Goal: Download file/media

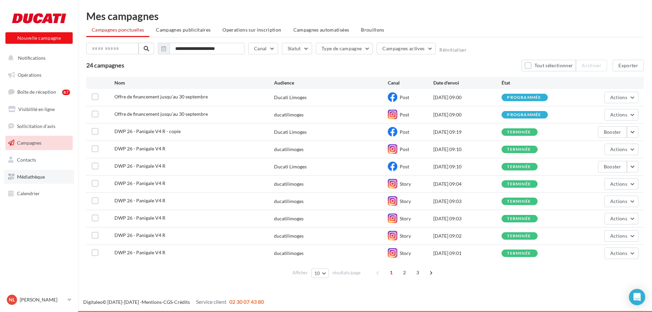
click at [37, 174] on span "Médiathèque" at bounding box center [31, 177] width 28 height 6
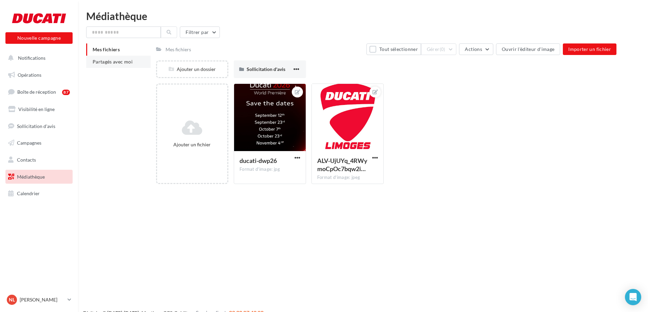
click at [132, 63] on span "Partagés avec moi" at bounding box center [113, 62] width 40 height 6
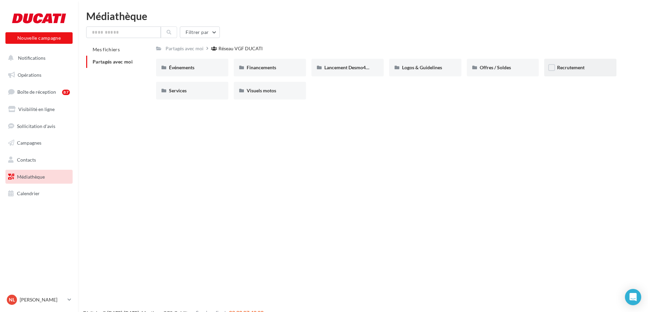
click at [585, 64] on div "Recrutement" at bounding box center [580, 68] width 72 height 18
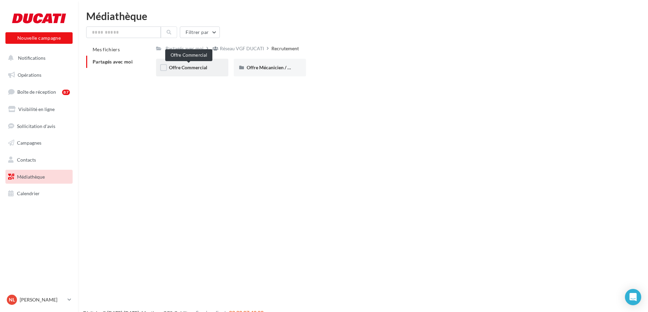
click at [203, 70] on span "Offre Commercial" at bounding box center [188, 67] width 38 height 6
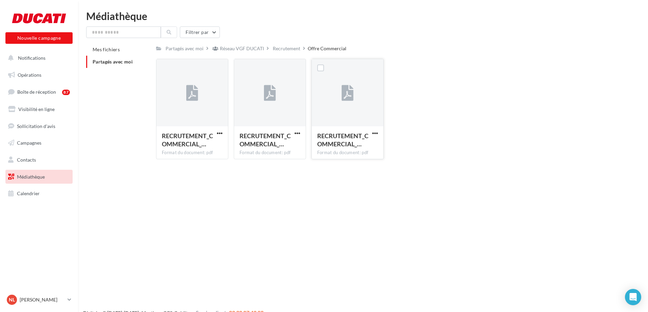
click at [342, 99] on icon at bounding box center [348, 94] width 12 height 16
click at [376, 134] on span "button" at bounding box center [375, 133] width 6 height 6
click at [341, 95] on div at bounding box center [348, 93] width 72 height 68
click at [320, 67] on label at bounding box center [320, 67] width 7 height 7
click at [244, 67] on label at bounding box center [243, 67] width 7 height 7
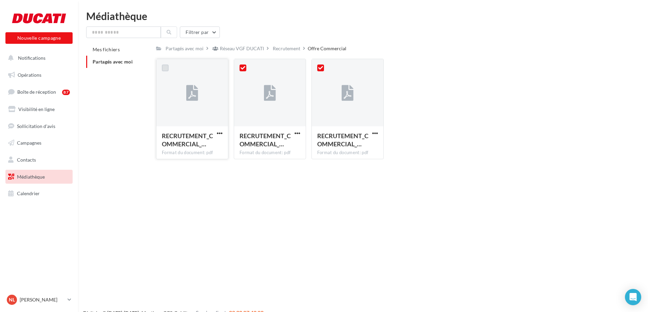
click at [167, 68] on label at bounding box center [165, 67] width 7 height 7
click at [375, 132] on span "button" at bounding box center [375, 133] width 6 height 6
click at [374, 134] on span "button" at bounding box center [375, 133] width 6 height 6
click at [340, 147] on button "Télécharger" at bounding box center [346, 147] width 68 height 18
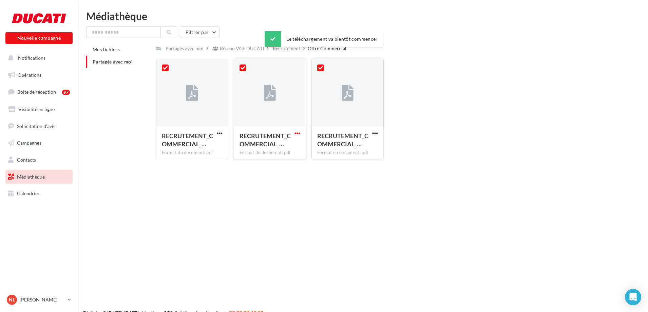
click at [298, 132] on span "button" at bounding box center [298, 133] width 6 height 6
click at [263, 148] on button "Télécharger" at bounding box center [268, 147] width 68 height 18
click at [223, 132] on button "button" at bounding box center [220, 133] width 8 height 7
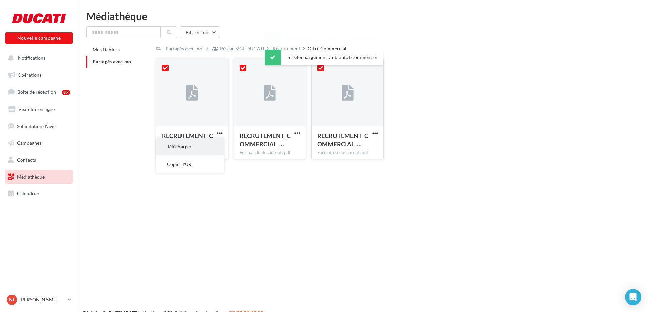
click at [183, 149] on button "Télécharger" at bounding box center [190, 147] width 68 height 18
click at [283, 48] on div "Recrutement" at bounding box center [286, 48] width 27 height 7
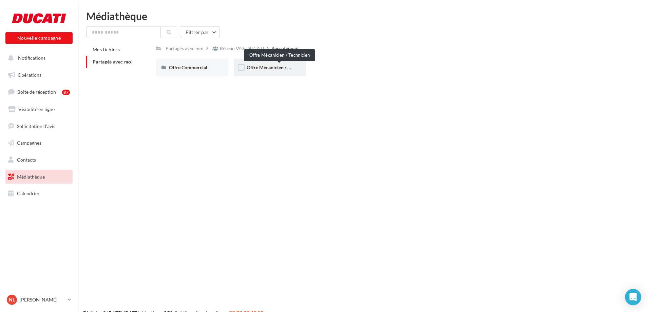
click at [265, 70] on span "Offre Mécanicien / Technicien" at bounding box center [278, 67] width 63 height 6
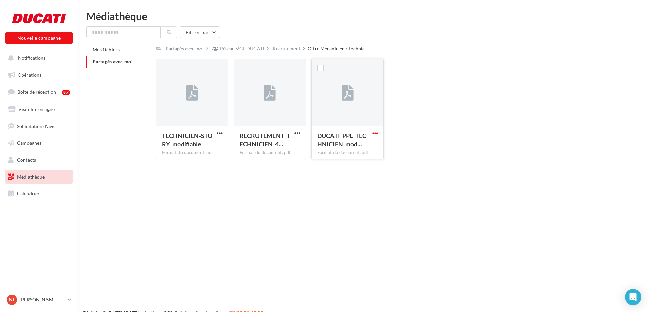
click at [376, 132] on span "button" at bounding box center [375, 133] width 6 height 6
click at [334, 147] on button "Télécharger" at bounding box center [346, 147] width 68 height 18
